Goal: Transaction & Acquisition: Download file/media

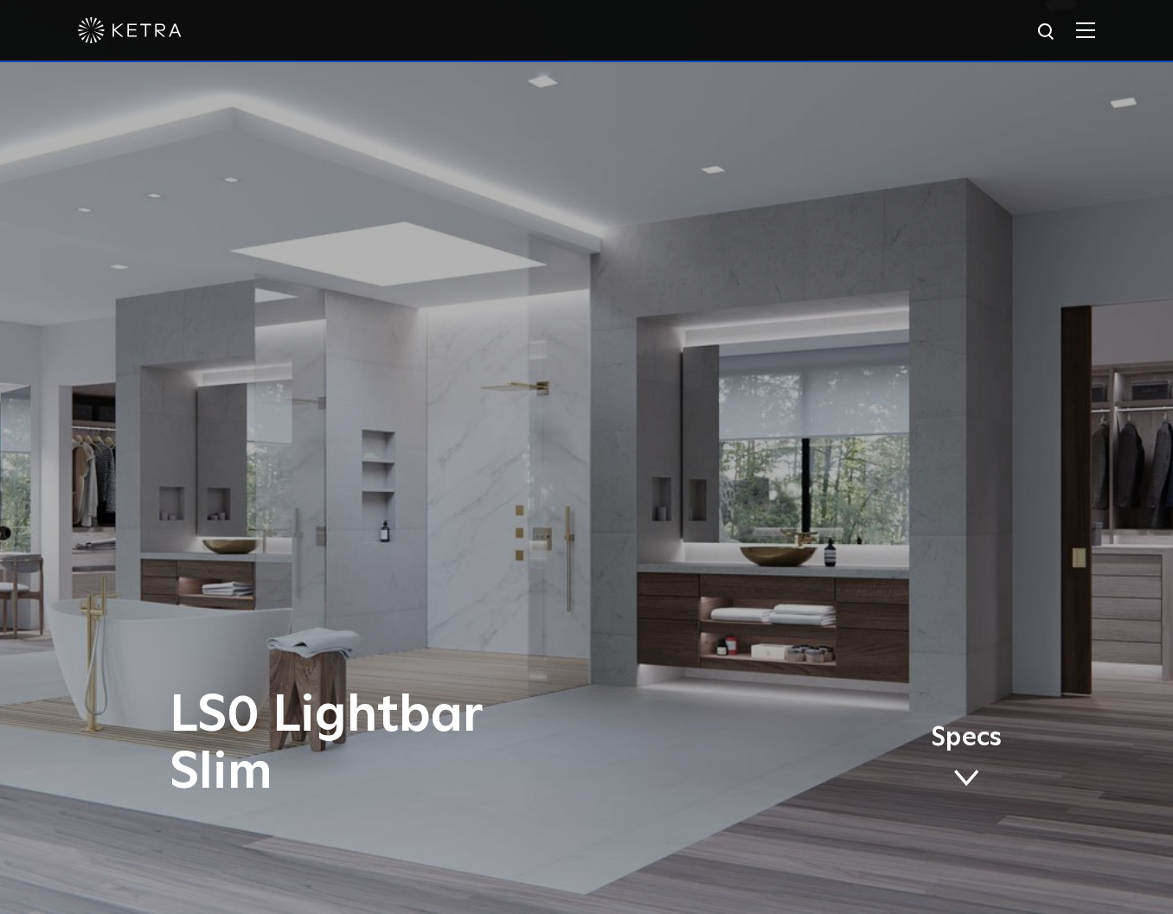
click at [1093, 27] on img at bounding box center [1085, 30] width 19 height 16
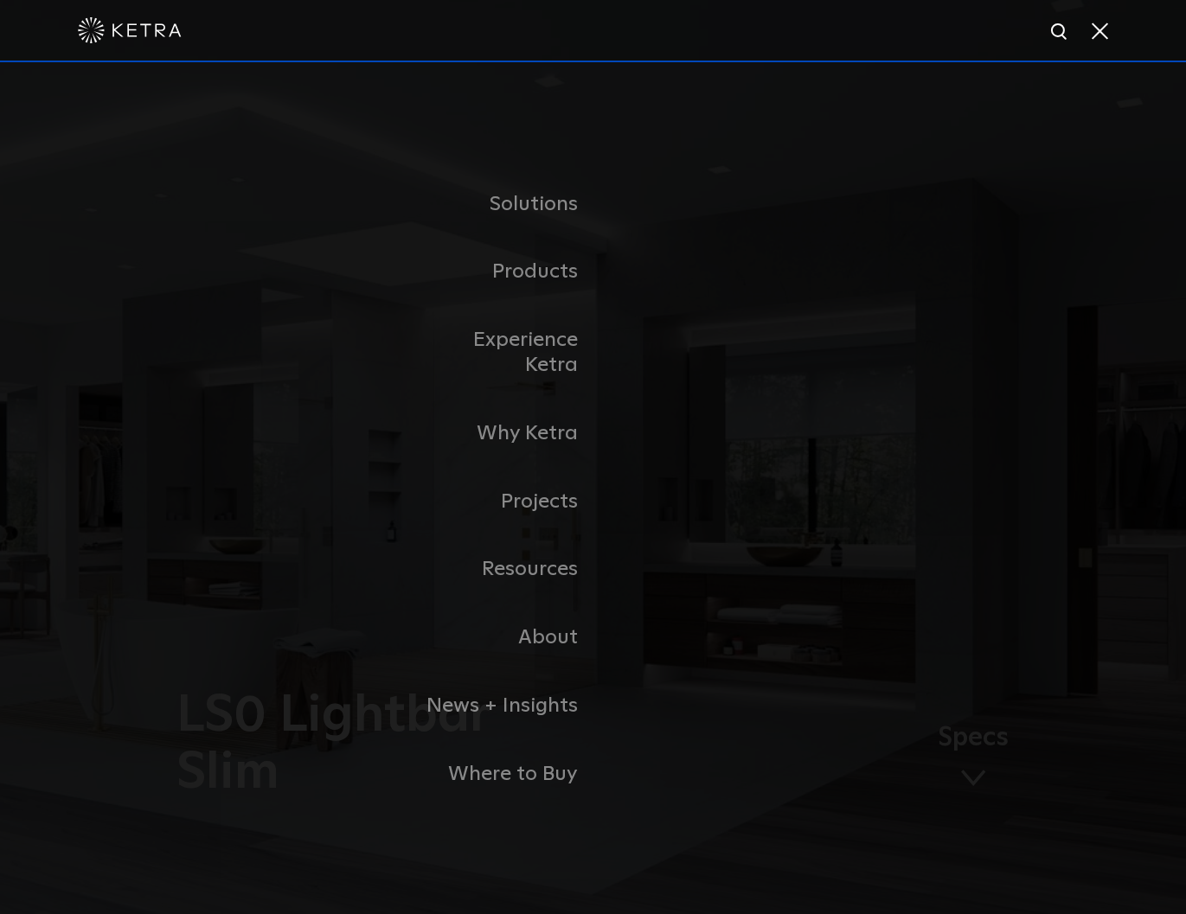
click at [483, 69] on div "Solutions Commercial Residential Products Commercial Products Residential Produ…" at bounding box center [593, 489] width 1186 height 854
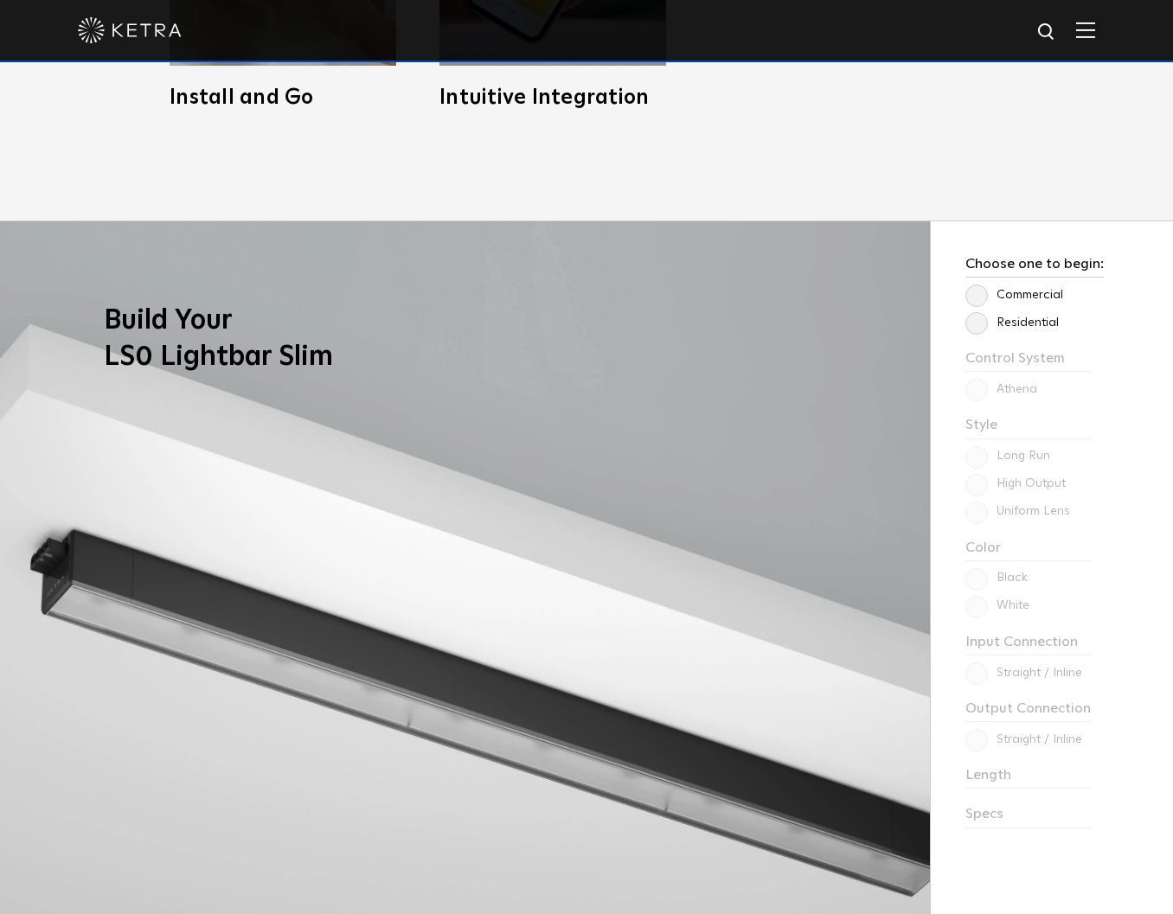
scroll to position [1496, 0]
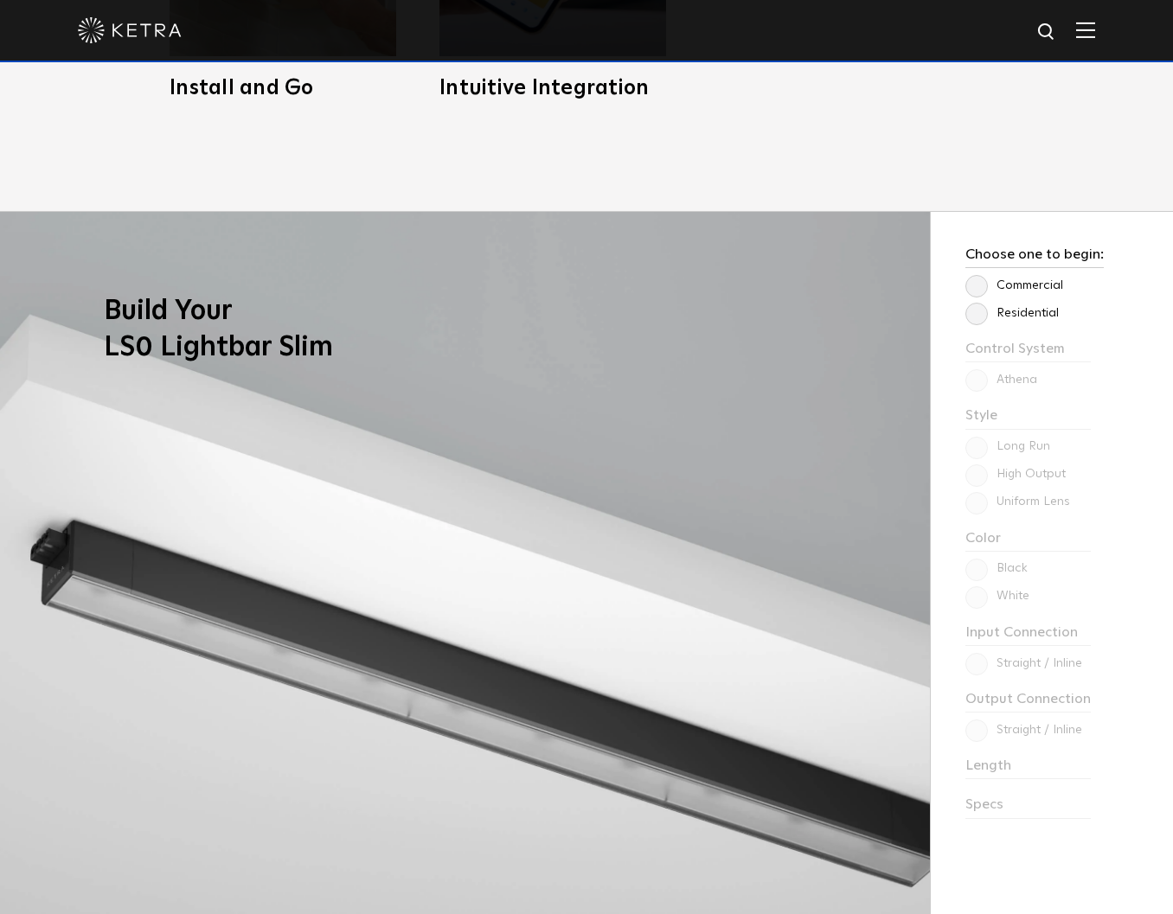
click at [973, 313] on label "Residential" at bounding box center [1011, 313] width 93 height 15
click at [0, 0] on input "Residential" at bounding box center [0, 0] width 0 height 0
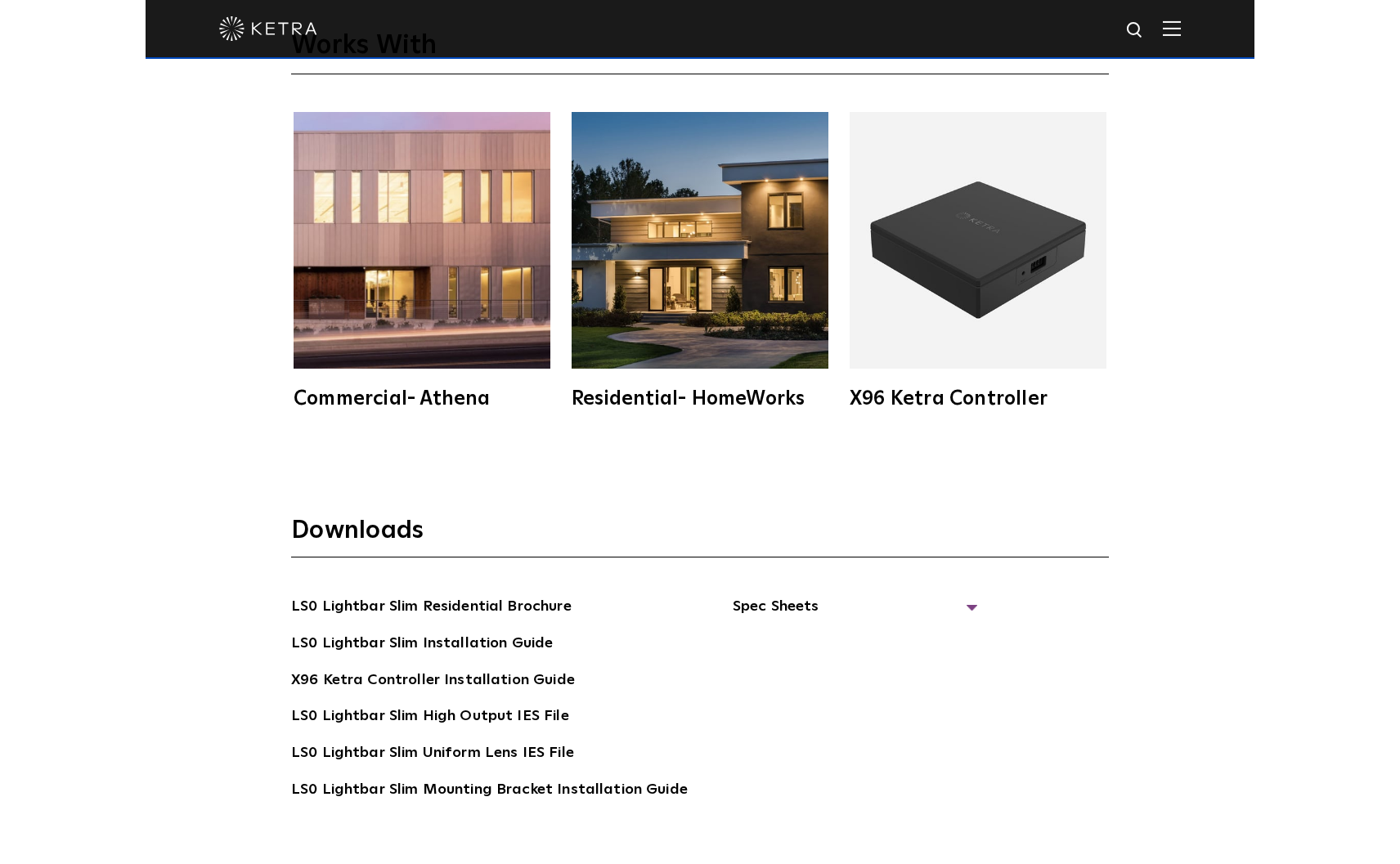
scroll to position [3519, 0]
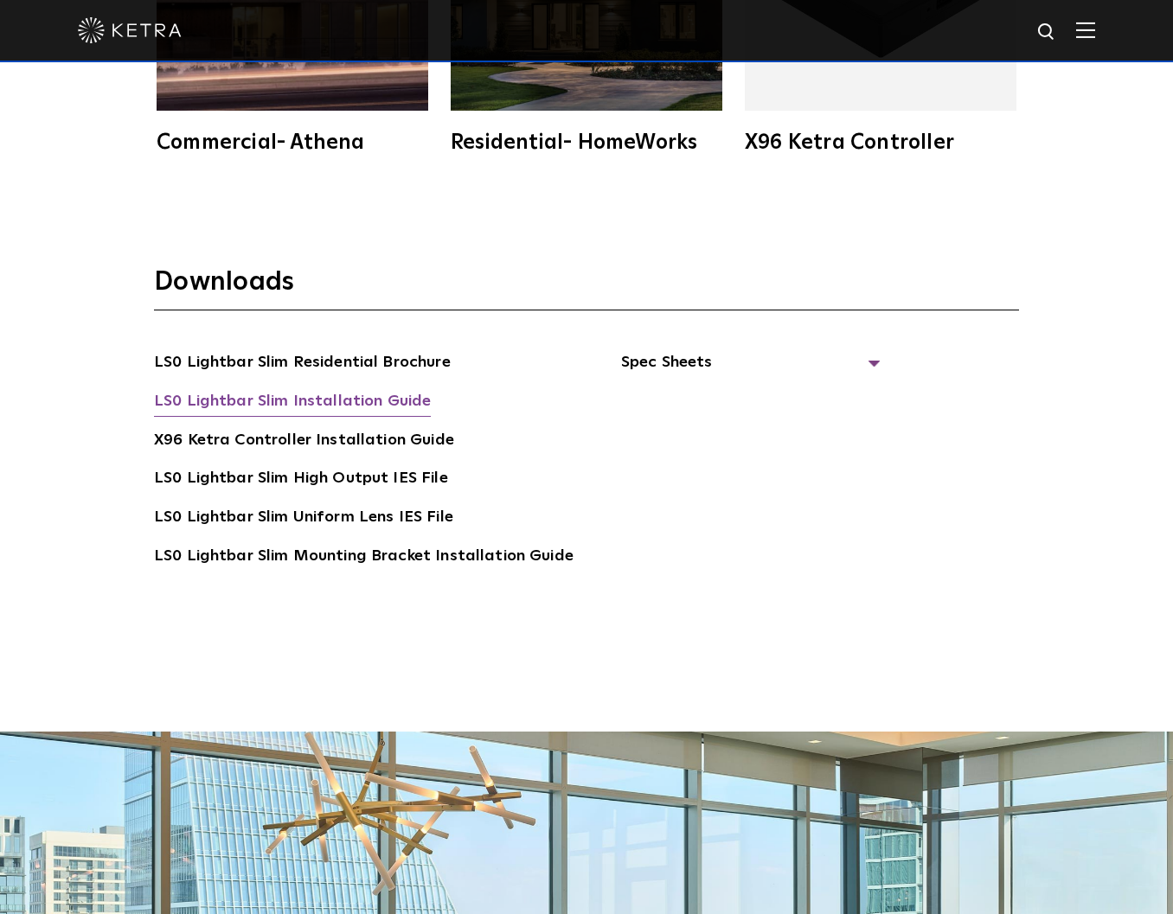
click at [320, 403] on link "LS0 Lightbar Slim Installation Guide" at bounding box center [292, 403] width 277 height 28
click at [655, 361] on span "Spec Sheets" at bounding box center [750, 369] width 259 height 38
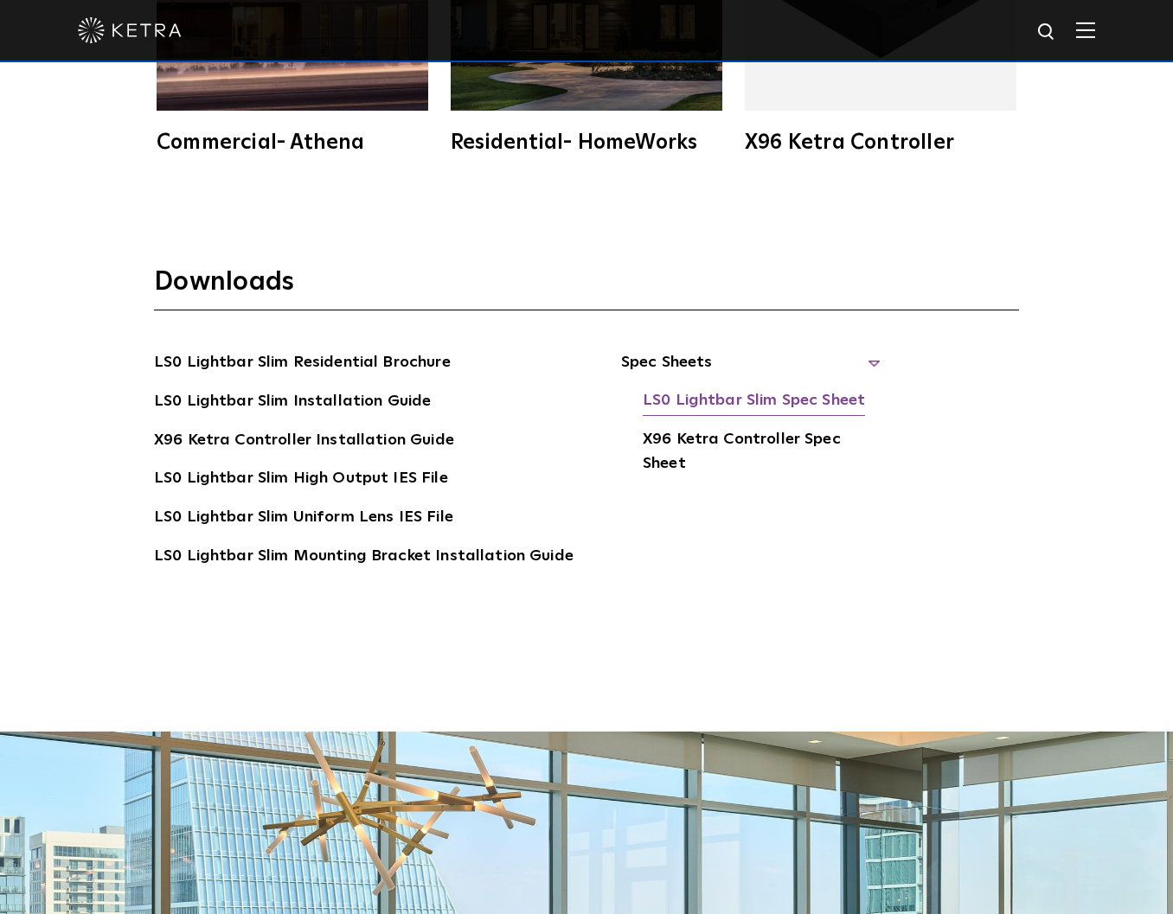
click at [764, 395] on link "LS0 Lightbar Slim Spec Sheet" at bounding box center [754, 402] width 222 height 28
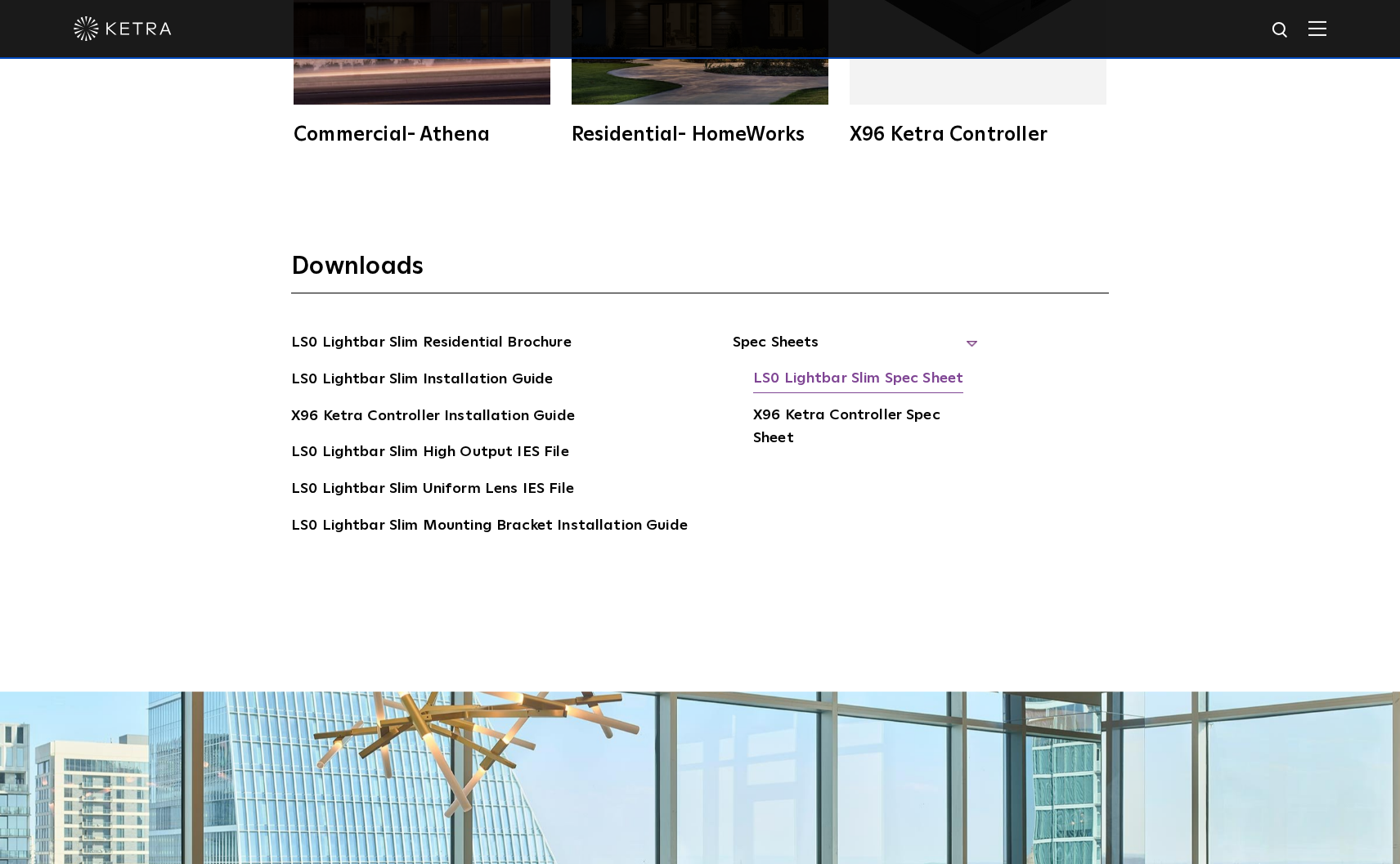
click at [865, 371] on link "LS0 Lightbar Slim Spec Sheet" at bounding box center [858, 380] width 210 height 26
click at [441, 407] on link "X96 Ketra Controller Installation Guide" at bounding box center [433, 418] width 284 height 26
